Goal: Information Seeking & Learning: Learn about a topic

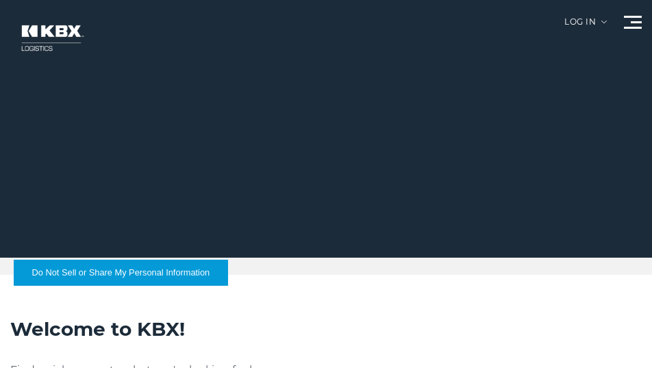
click at [627, 23] on div at bounding box center [633, 22] width 18 height 13
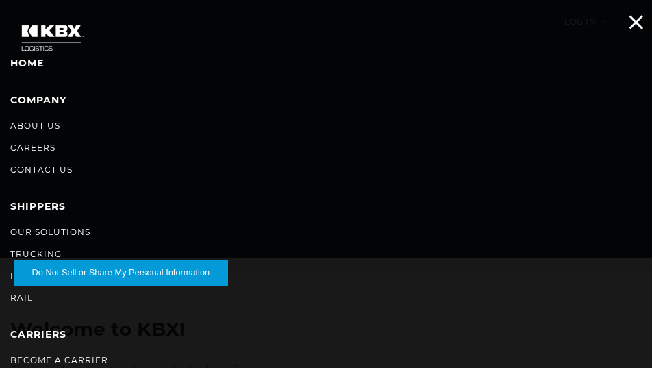
drag, startPoint x: 72, startPoint y: 277, endPoint x: 127, endPoint y: 354, distance: 94.8
drag, startPoint x: 93, startPoint y: 271, endPoint x: 188, endPoint y: 338, distance: 116.4
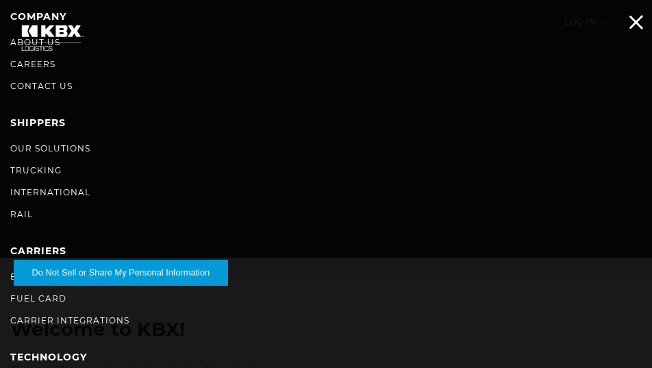
scroll to position [91, 0]
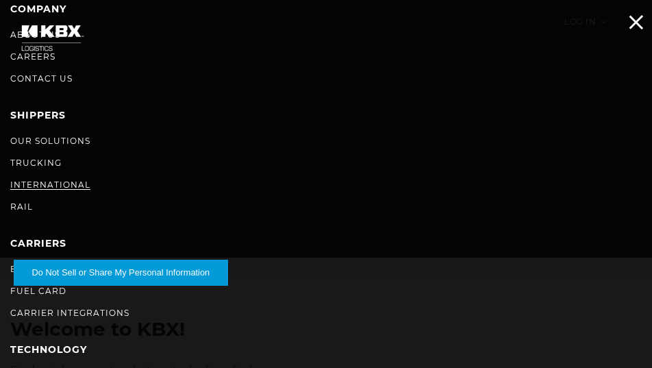
click at [66, 181] on link "International" at bounding box center [50, 184] width 80 height 10
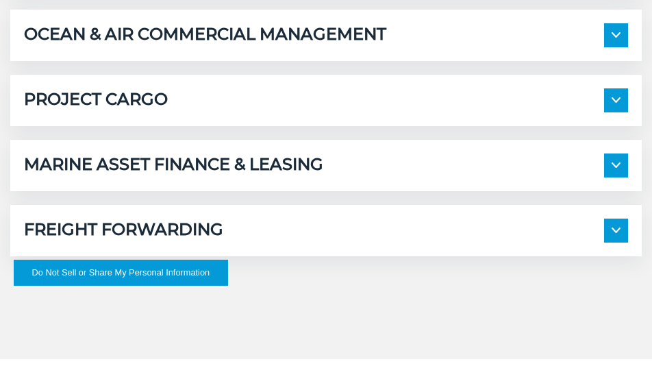
scroll to position [913, 0]
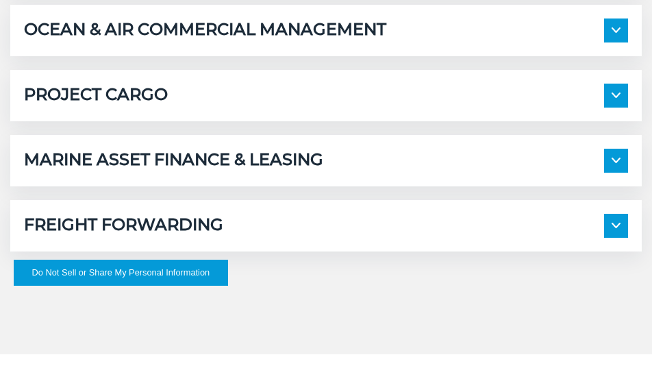
click at [614, 225] on img at bounding box center [615, 225] width 9 height 5
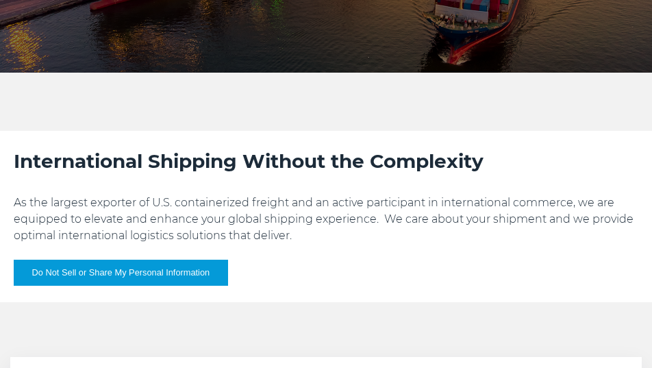
scroll to position [46, 0]
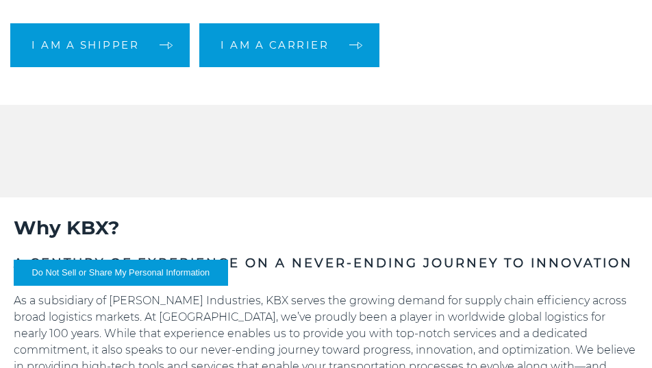
scroll to position [274, 0]
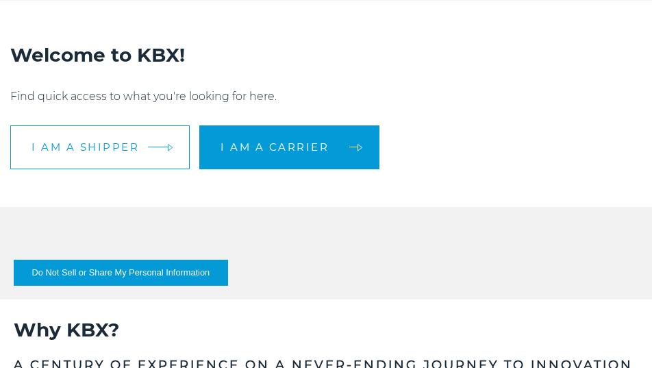
click at [108, 136] on link "I am a shipper" at bounding box center [99, 147] width 179 height 44
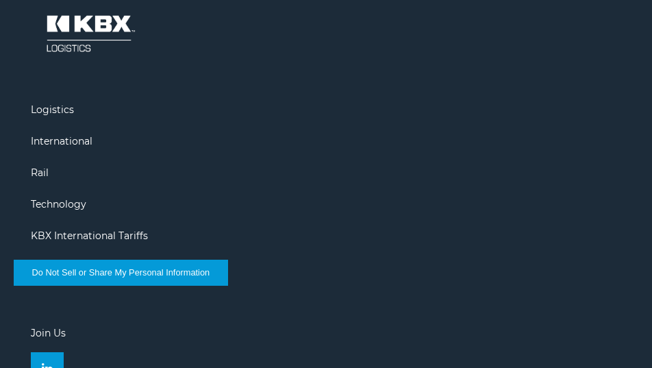
scroll to position [1671, 0]
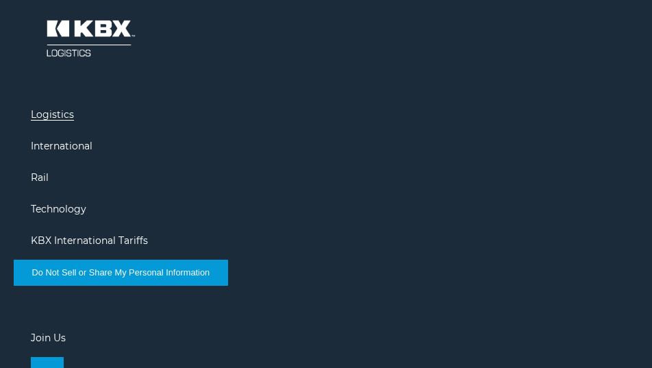
click at [51, 112] on link "Logistics" at bounding box center [52, 114] width 43 height 12
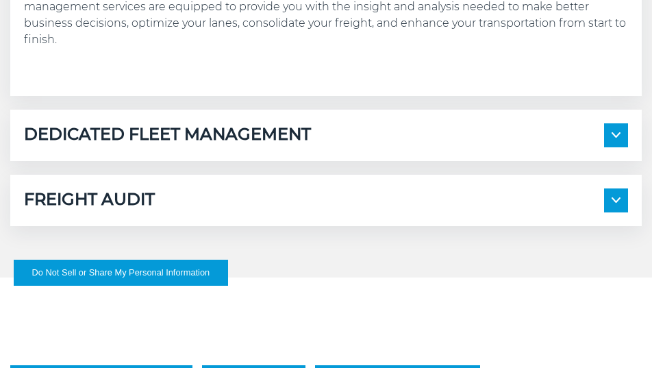
scroll to position [822, 0]
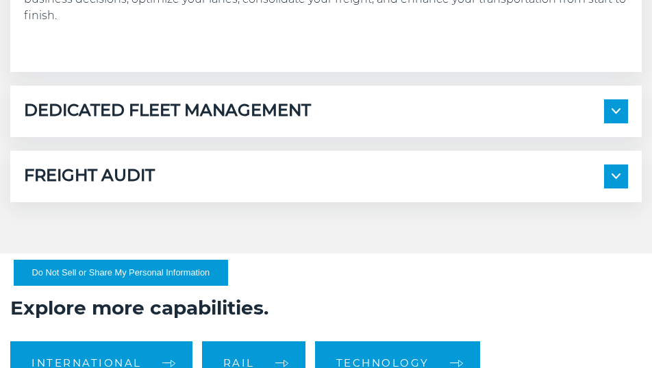
click at [586, 110] on div "DEDICATED FLEET MANAGEMENT" at bounding box center [326, 111] width 604 height 24
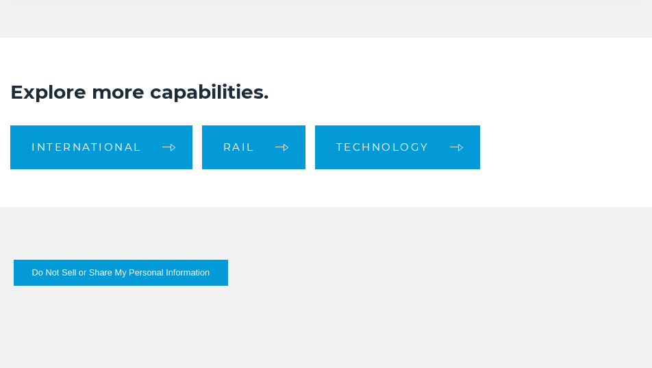
scroll to position [1278, 0]
